Goal: Transaction & Acquisition: Purchase product/service

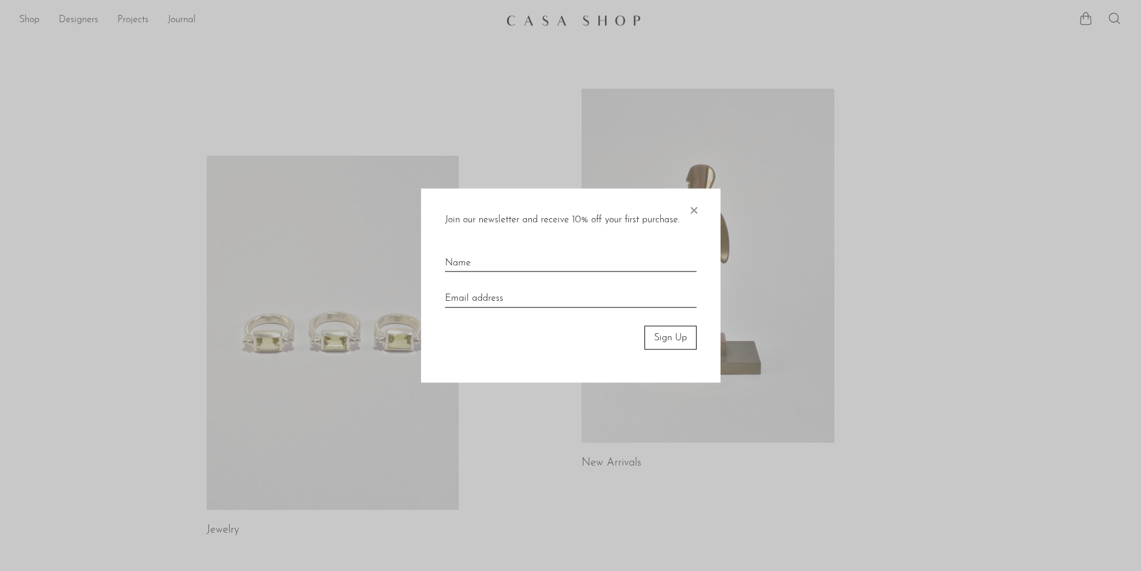
click at [27, 14] on div at bounding box center [570, 285] width 1141 height 571
click at [695, 216] on span "×" at bounding box center [694, 207] width 12 height 38
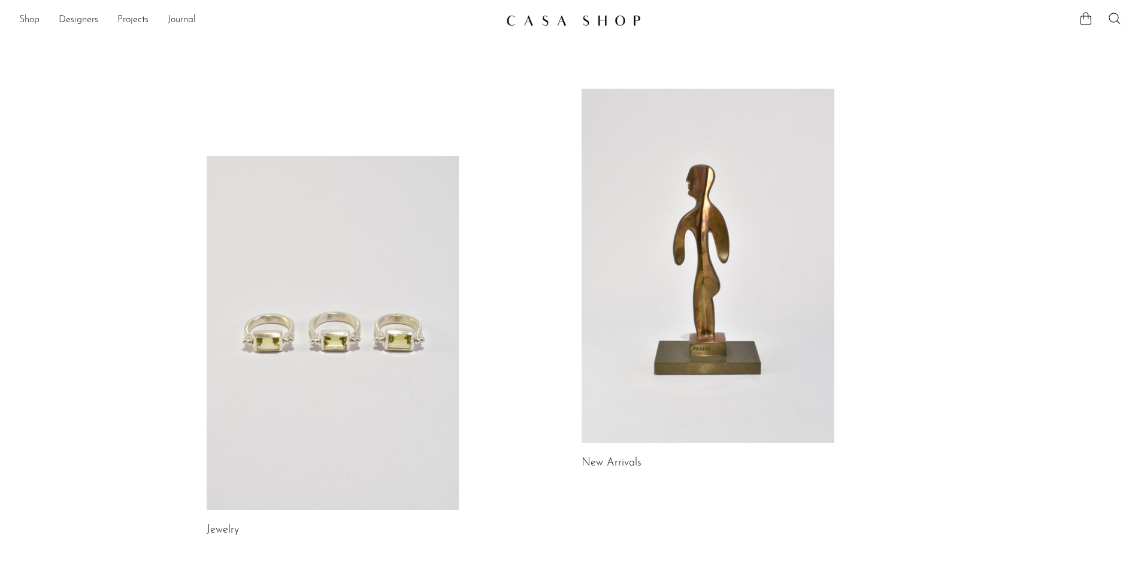
click at [29, 14] on link "Shop" at bounding box center [29, 21] width 20 height 16
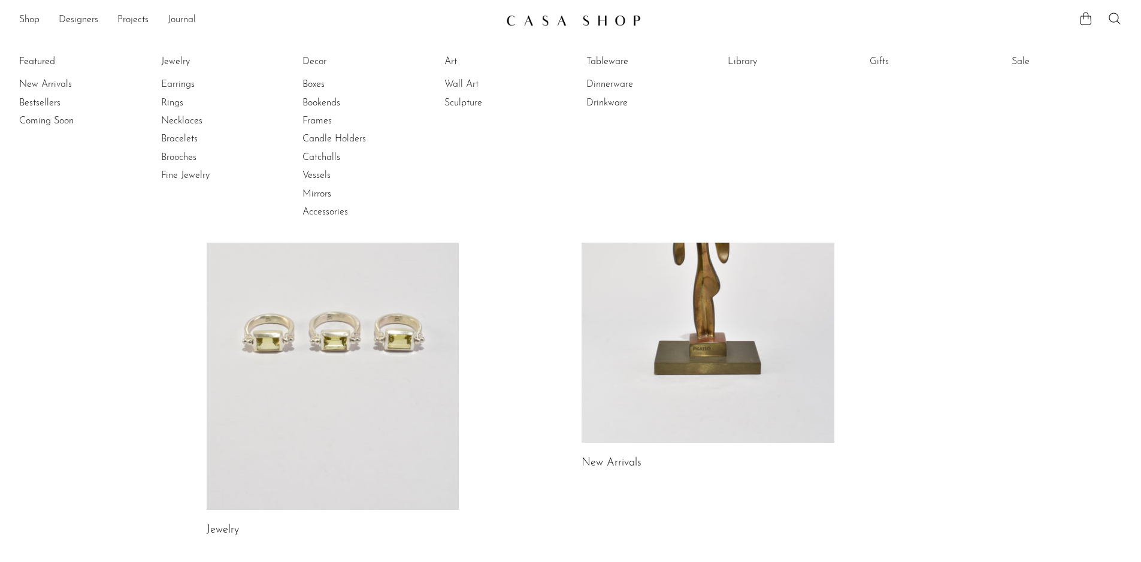
click at [1042, 207] on li "Sale Sale All" at bounding box center [1067, 137] width 110 height 174
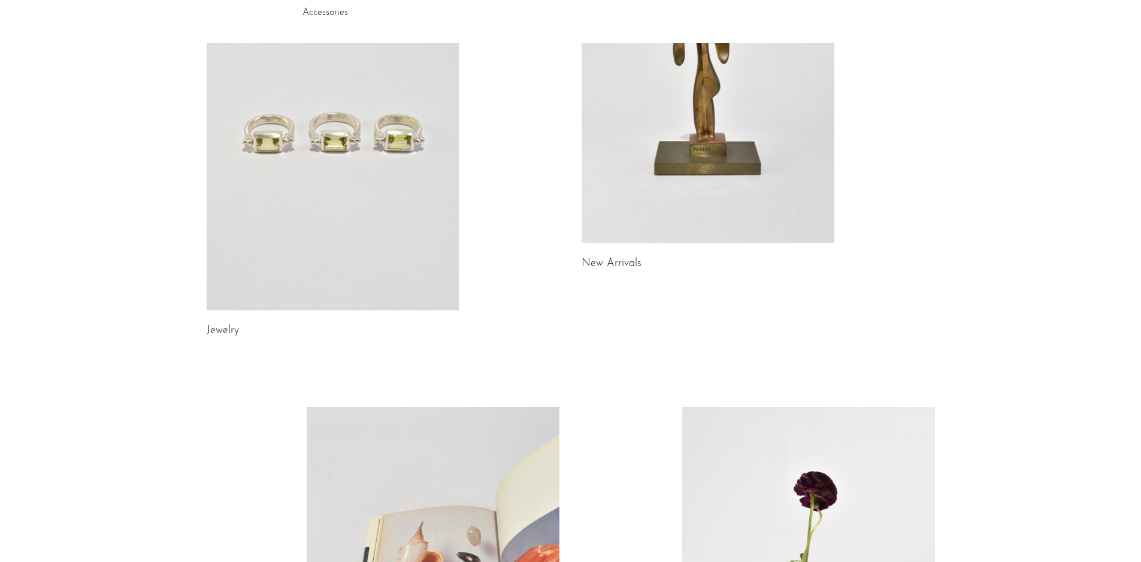
scroll to position [240, 0]
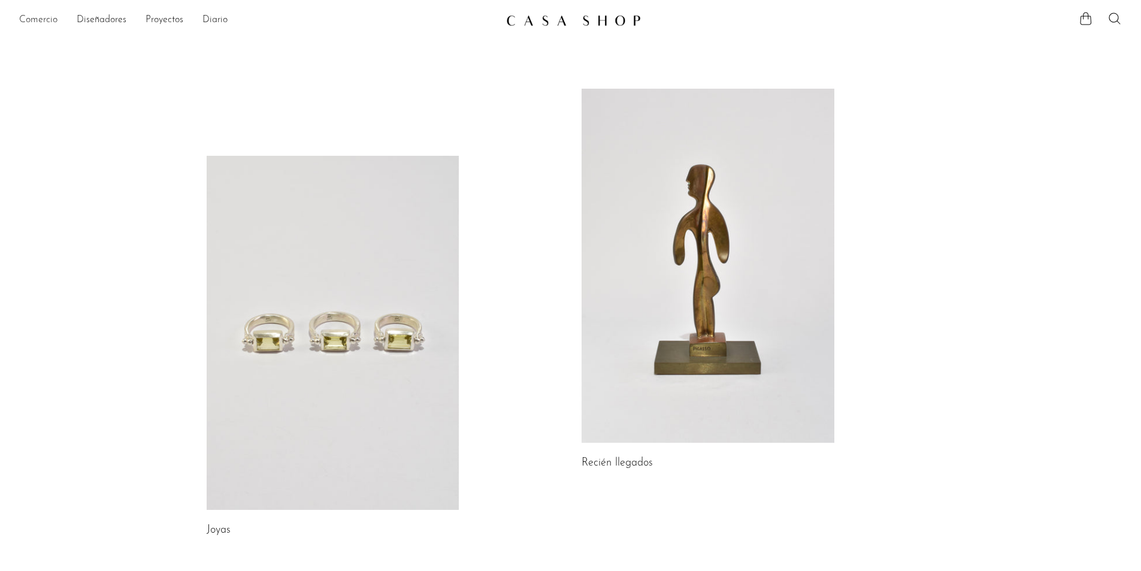
click at [47, 23] on font "Comercio" at bounding box center [38, 20] width 38 height 10
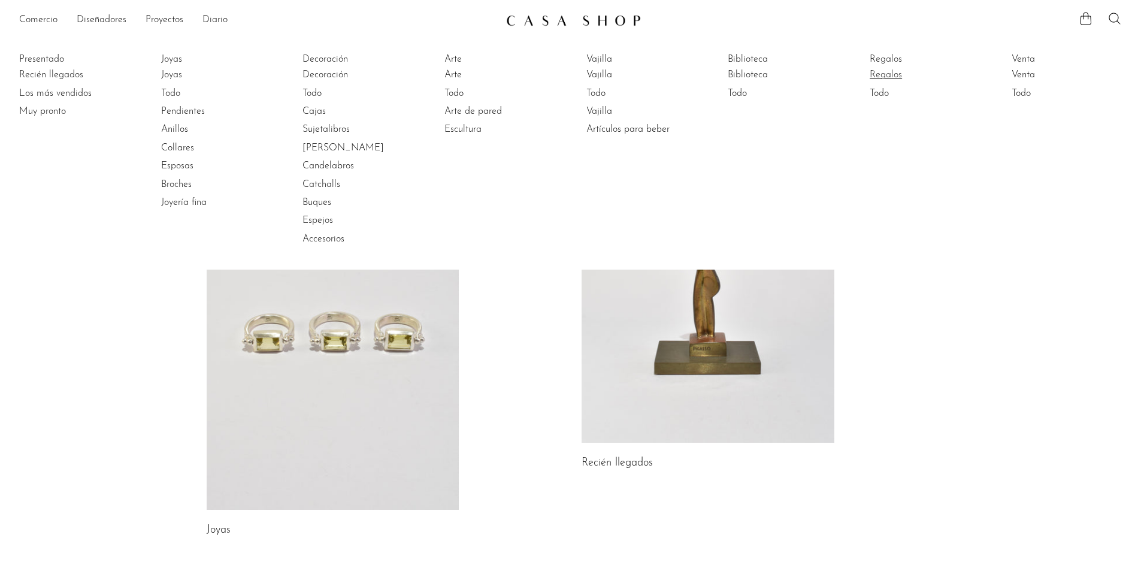
click at [892, 78] on font "Regalos" at bounding box center [886, 75] width 32 height 10
